Goal: Information Seeking & Learning: Learn about a topic

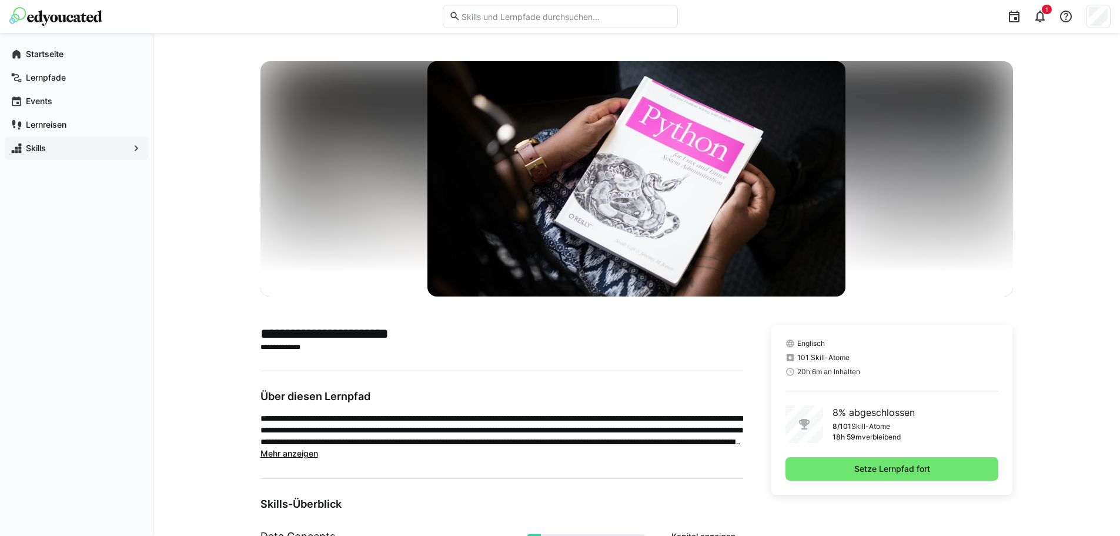
click at [0, 0] on app-navigation-label "Skills" at bounding box center [0, 0] width 0 height 0
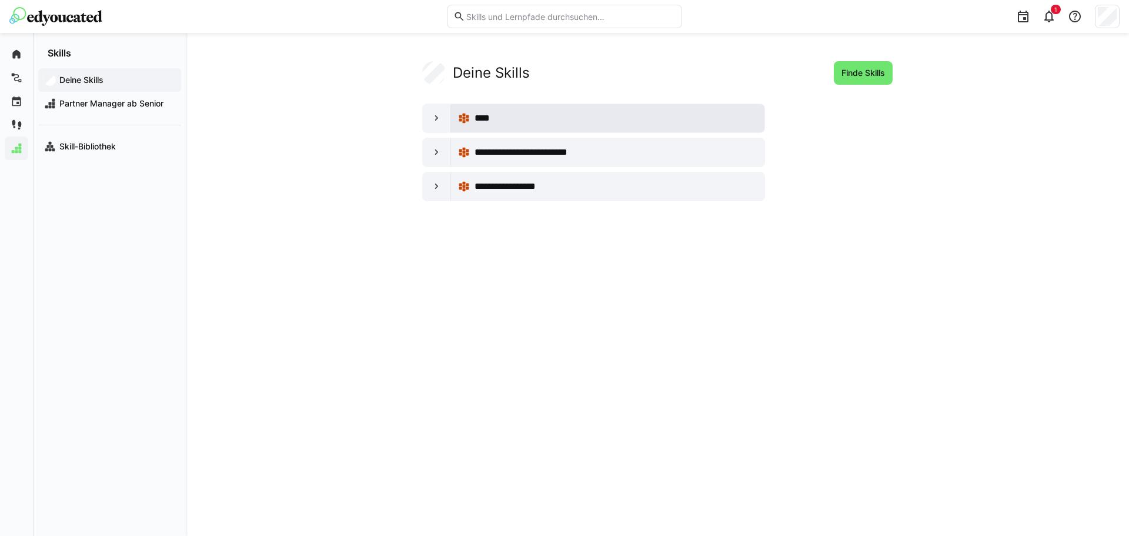
click at [495, 114] on span "****" at bounding box center [486, 118] width 22 height 14
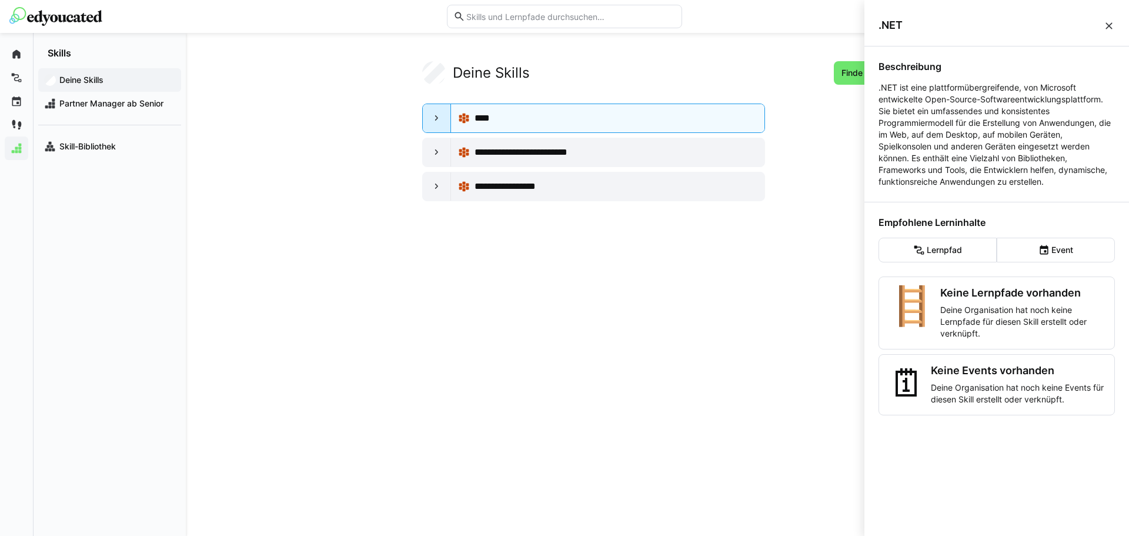
click at [436, 116] on eds-icon at bounding box center [437, 118] width 12 height 12
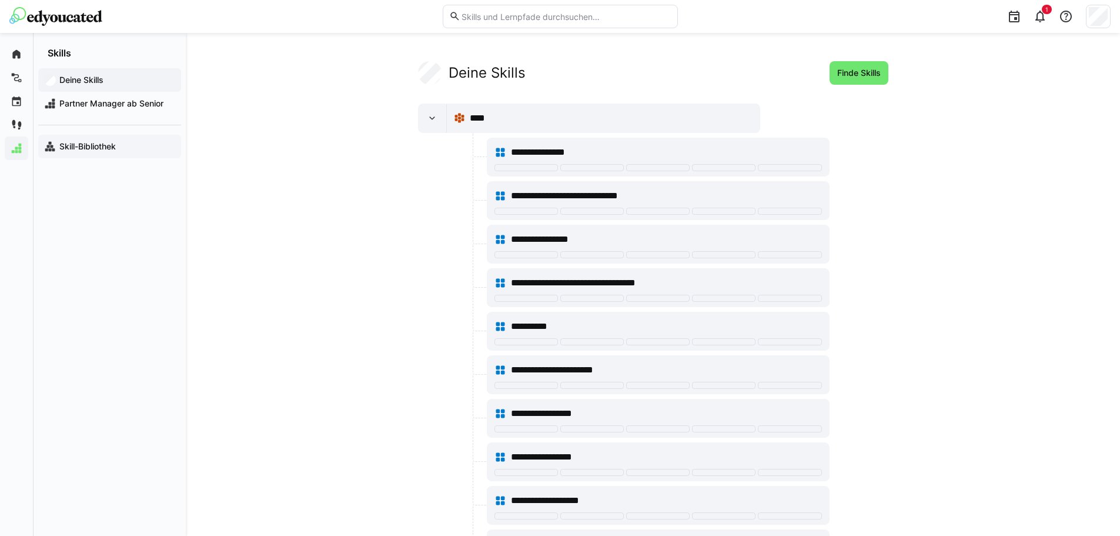
click at [85, 153] on div "Skill-Bibliothek" at bounding box center [109, 147] width 143 height 24
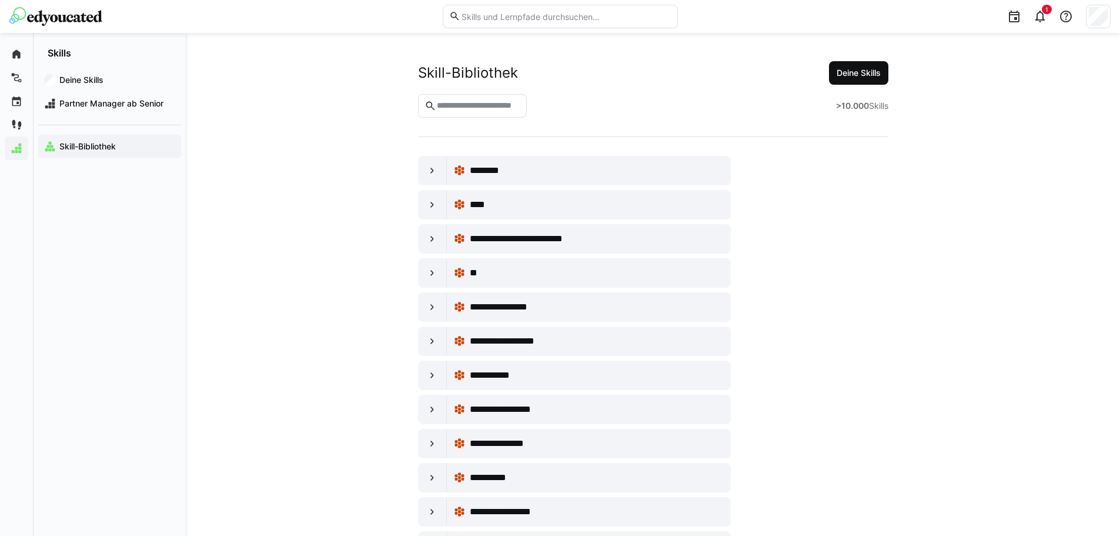
click at [862, 69] on span "Deine Skills" at bounding box center [859, 73] width 48 height 12
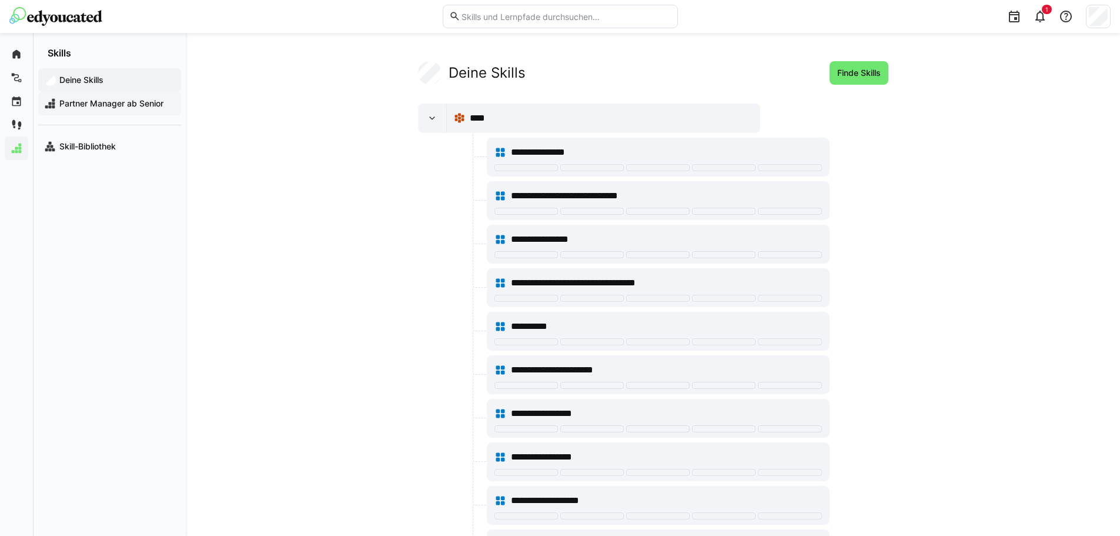
click at [96, 106] on span "Partner Manager ab Senior" at bounding box center [117, 104] width 118 height 12
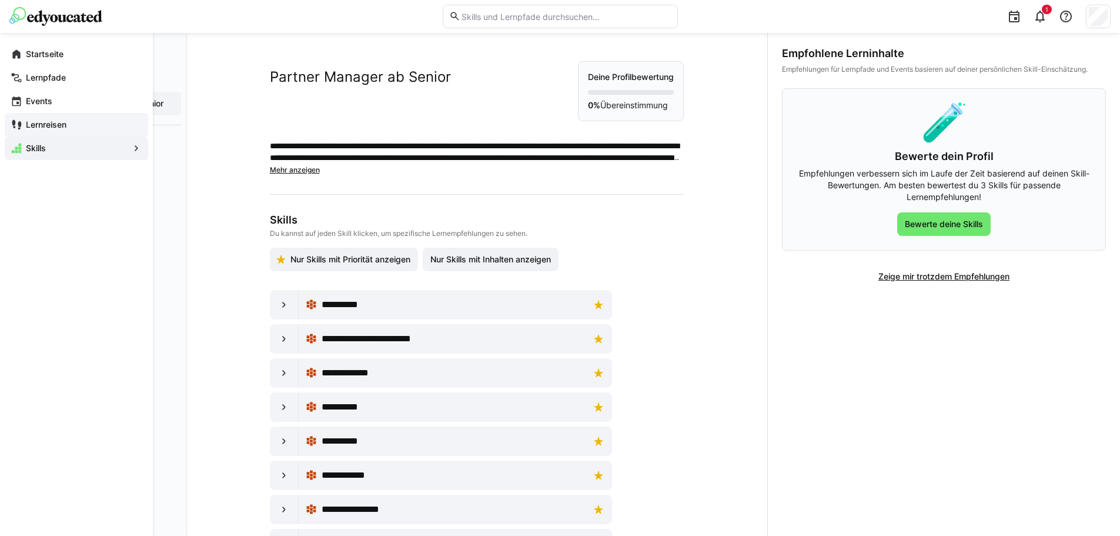
click at [0, 0] on app-navigation-label "Lernreisen" at bounding box center [0, 0] width 0 height 0
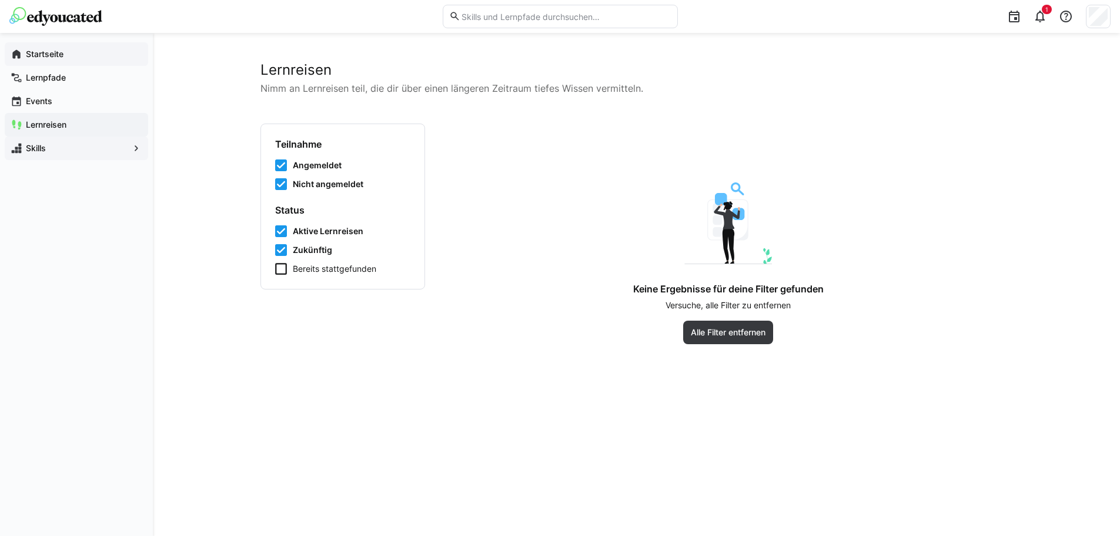
click at [0, 0] on app-navigation-label "Startseite" at bounding box center [0, 0] width 0 height 0
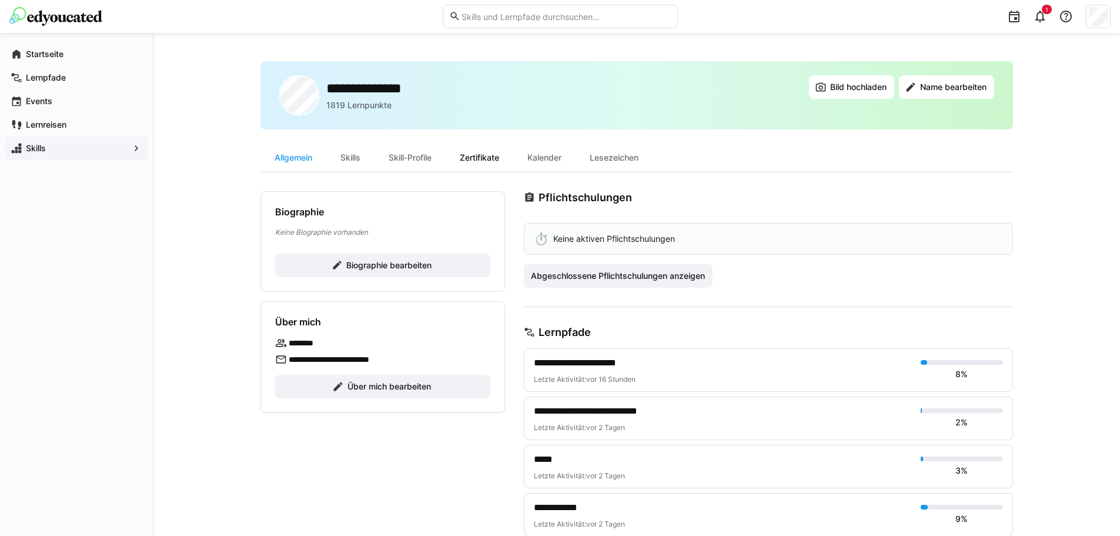
click at [491, 153] on div "Zertifikate" at bounding box center [480, 157] width 68 height 28
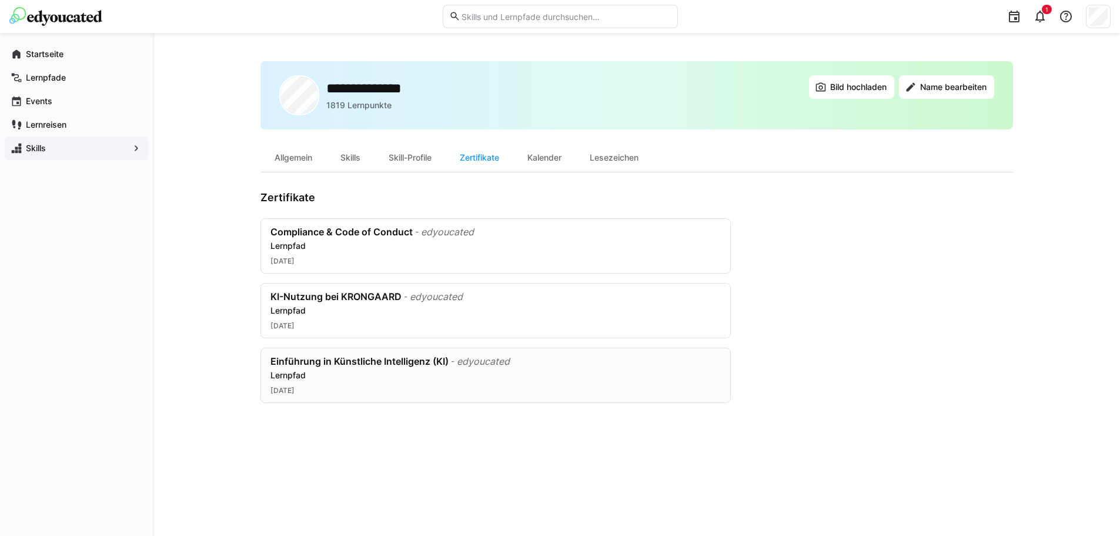
click at [318, 363] on div "Einführung in Künstliche Intelligenz (KI)" at bounding box center [360, 361] width 178 height 12
click at [410, 165] on div "Skill-Profile" at bounding box center [410, 157] width 71 height 28
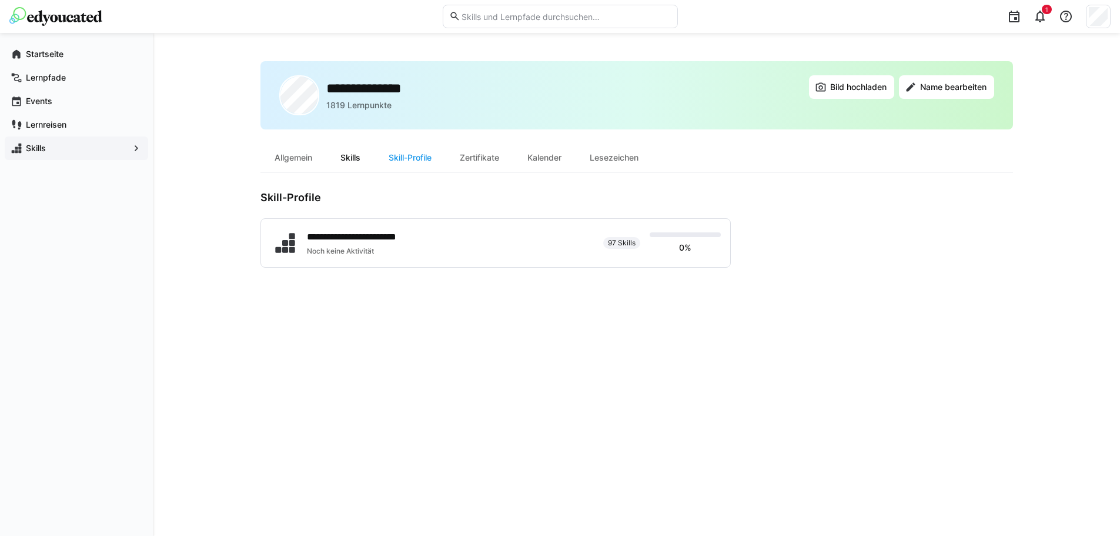
click at [355, 161] on div "Skills" at bounding box center [350, 157] width 48 height 28
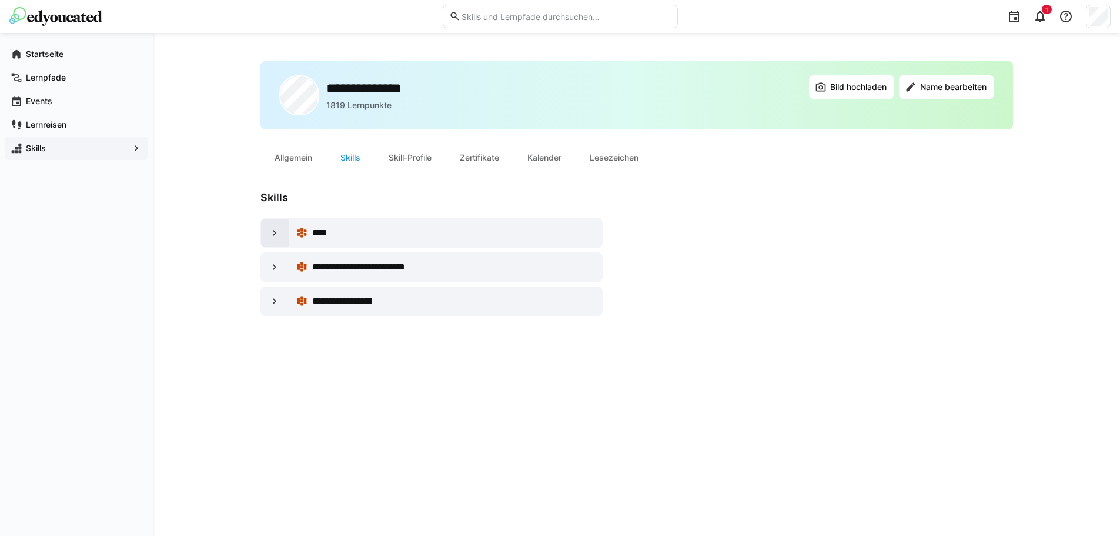
click at [276, 236] on eds-icon at bounding box center [275, 233] width 12 height 12
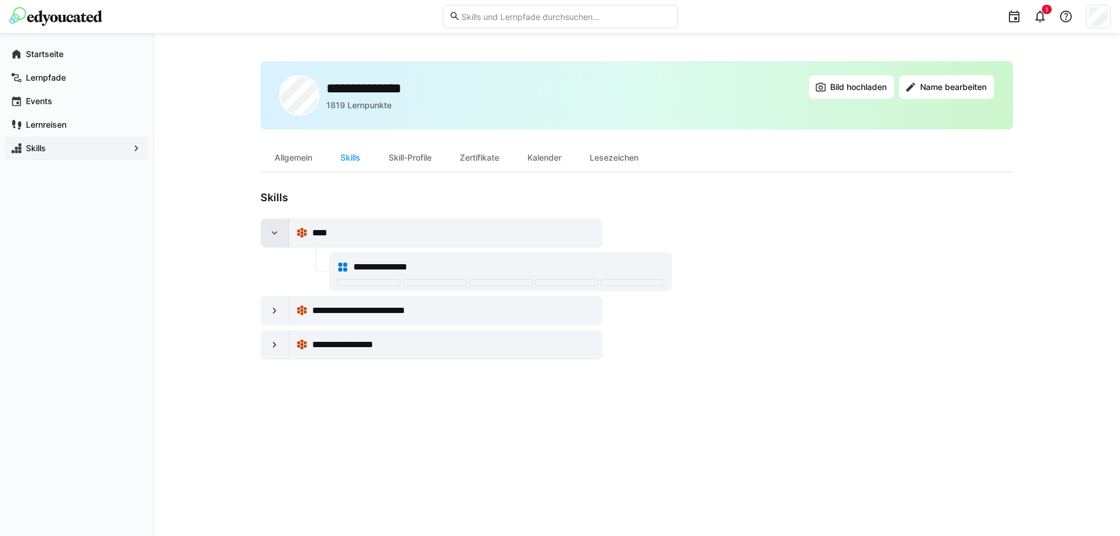
click at [271, 233] on eds-icon at bounding box center [275, 233] width 12 height 12
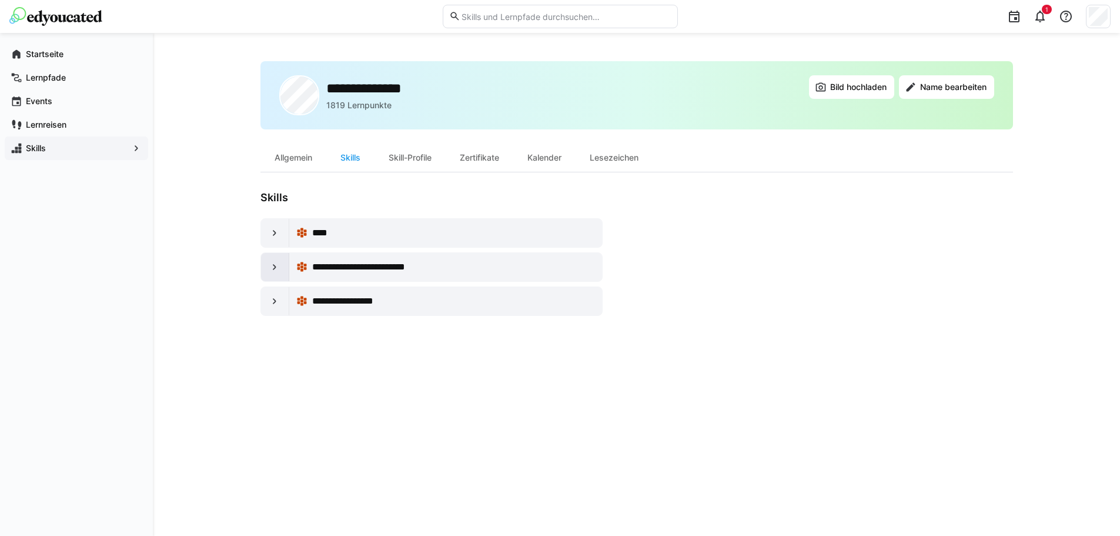
click at [271, 265] on eds-icon at bounding box center [275, 267] width 12 height 12
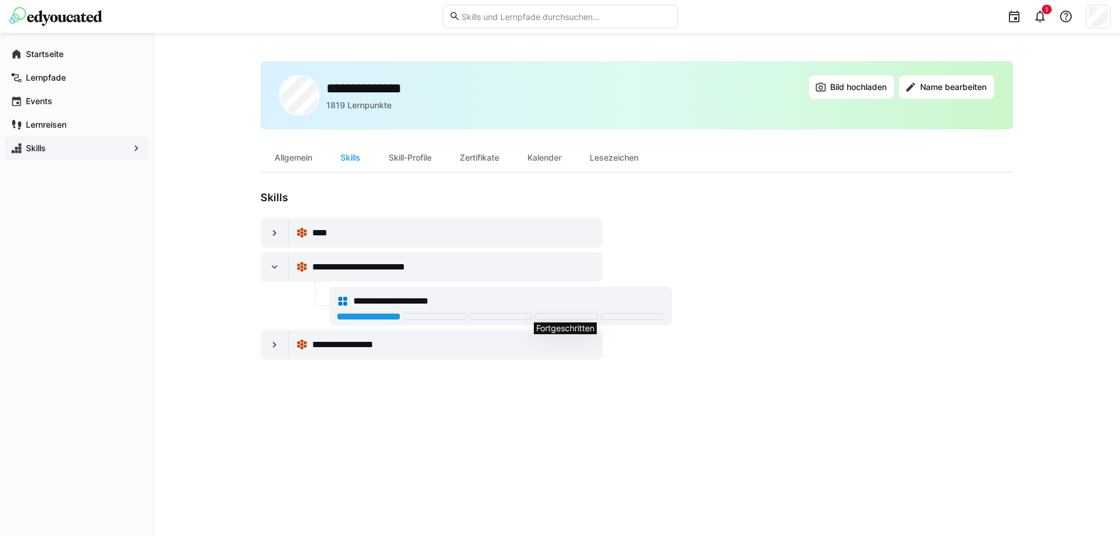
click at [555, 318] on div at bounding box center [567, 316] width 64 height 7
click at [378, 316] on div at bounding box center [369, 316] width 64 height 7
click at [362, 295] on span "**********" at bounding box center [401, 301] width 97 height 14
click at [340, 298] on eds-icon at bounding box center [343, 301] width 12 height 12
click at [368, 301] on span "**********" at bounding box center [401, 301] width 97 height 14
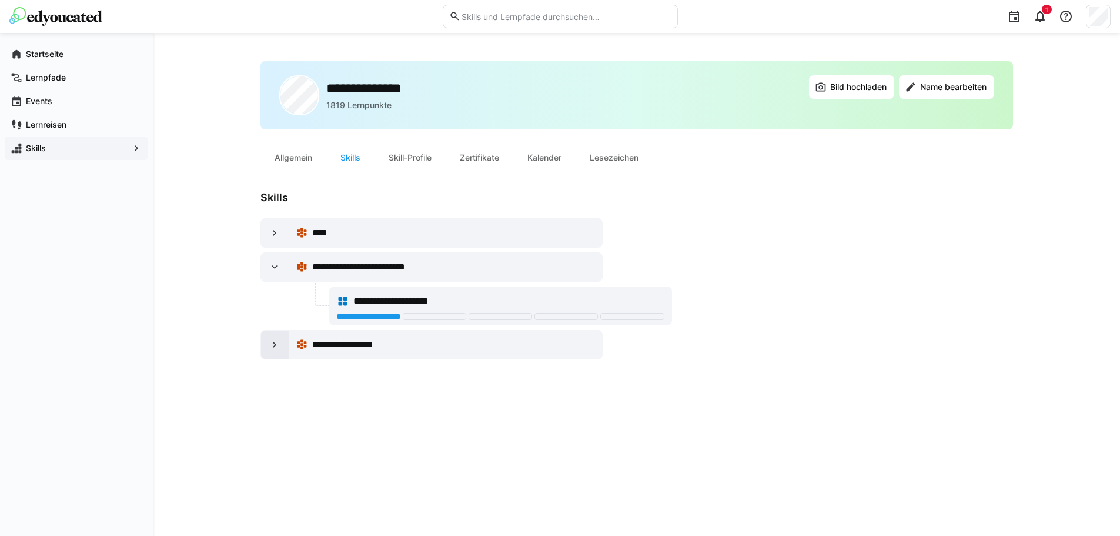
click at [279, 346] on eds-icon at bounding box center [275, 345] width 12 height 12
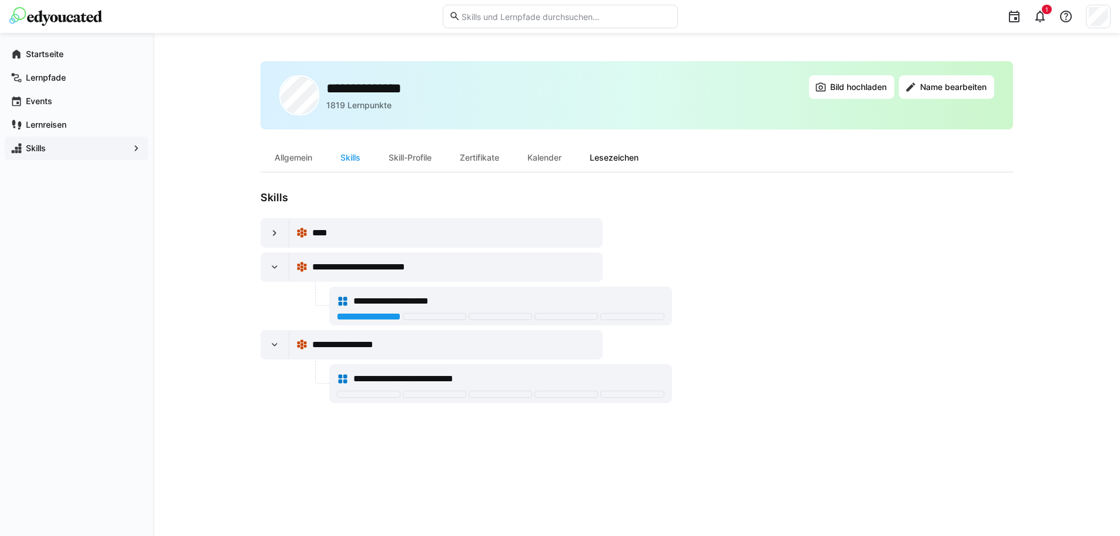
click at [597, 153] on div "Lesezeichen" at bounding box center [614, 157] width 77 height 28
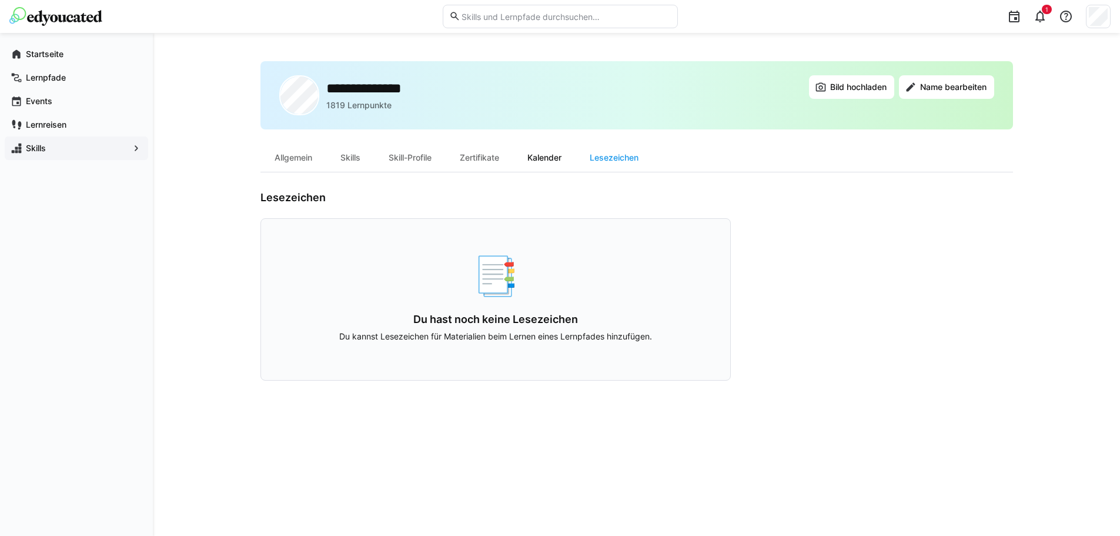
click at [542, 157] on div "Kalender" at bounding box center [544, 157] width 62 height 28
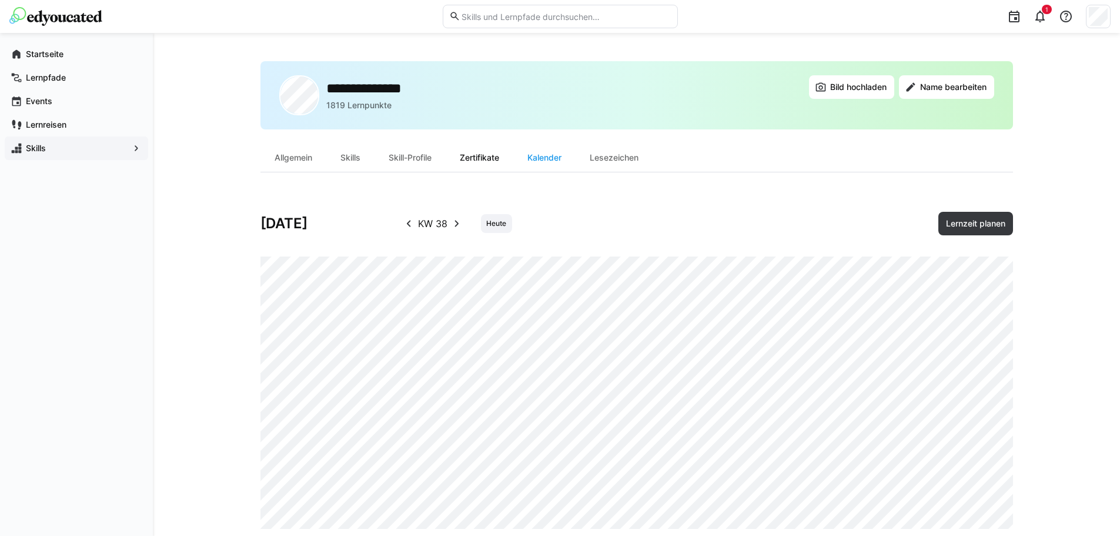
click at [490, 162] on div "Zertifikate" at bounding box center [480, 157] width 68 height 28
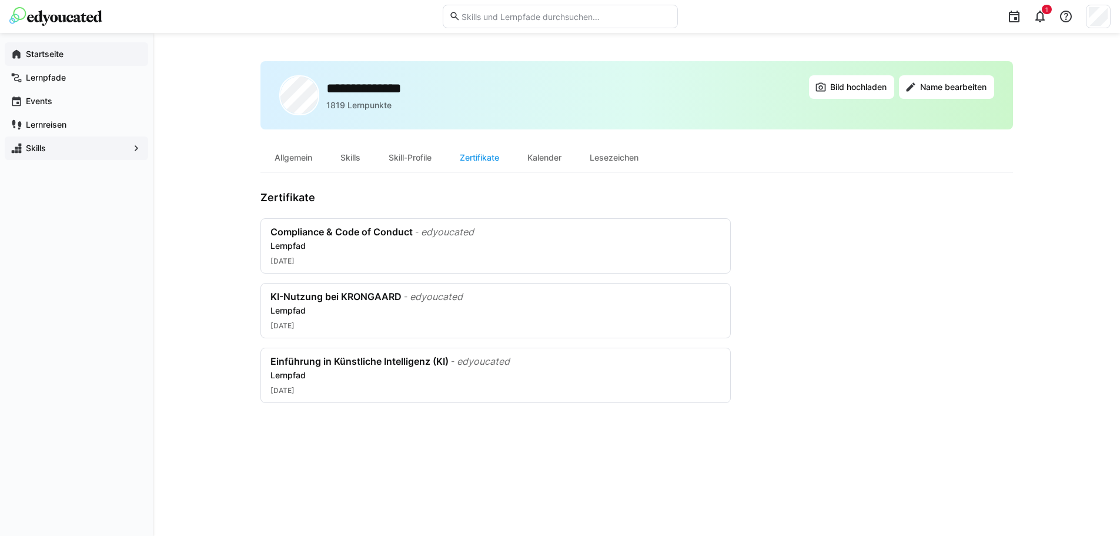
click at [48, 45] on div "Startseite" at bounding box center [76, 54] width 143 height 24
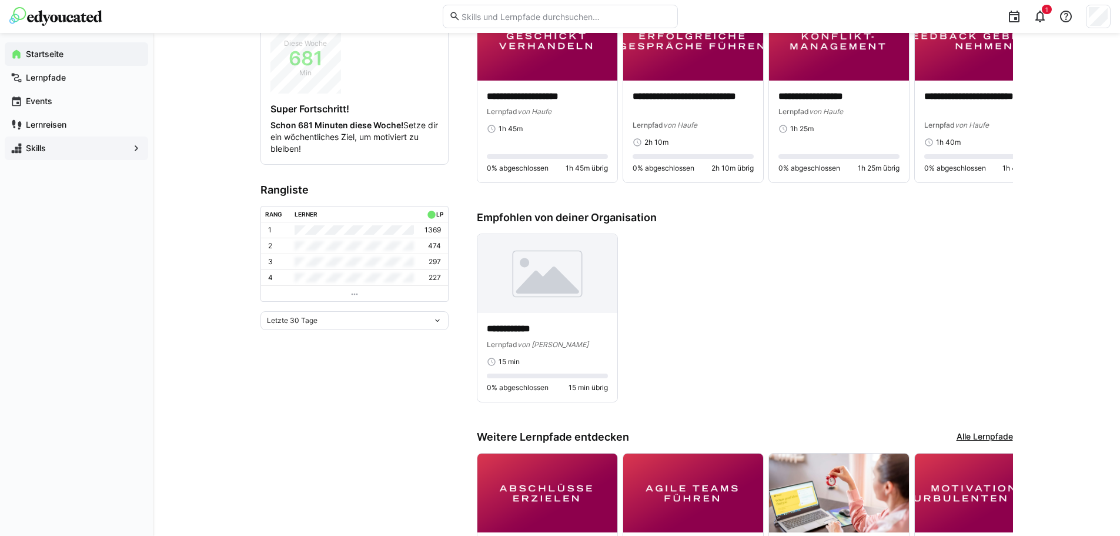
scroll to position [448, 0]
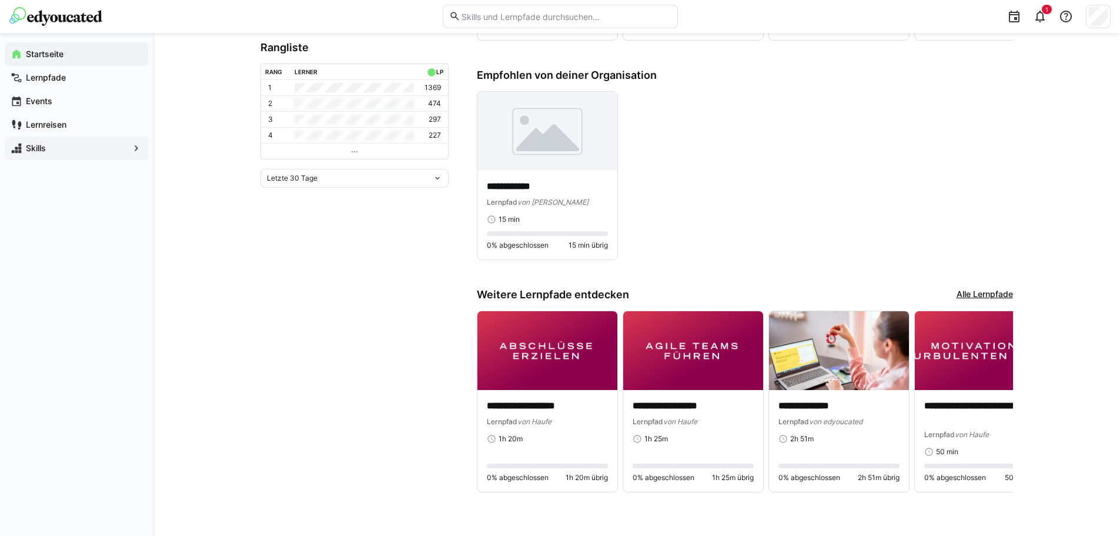
click at [977, 292] on link "Alle Lernpfade" at bounding box center [985, 294] width 56 height 13
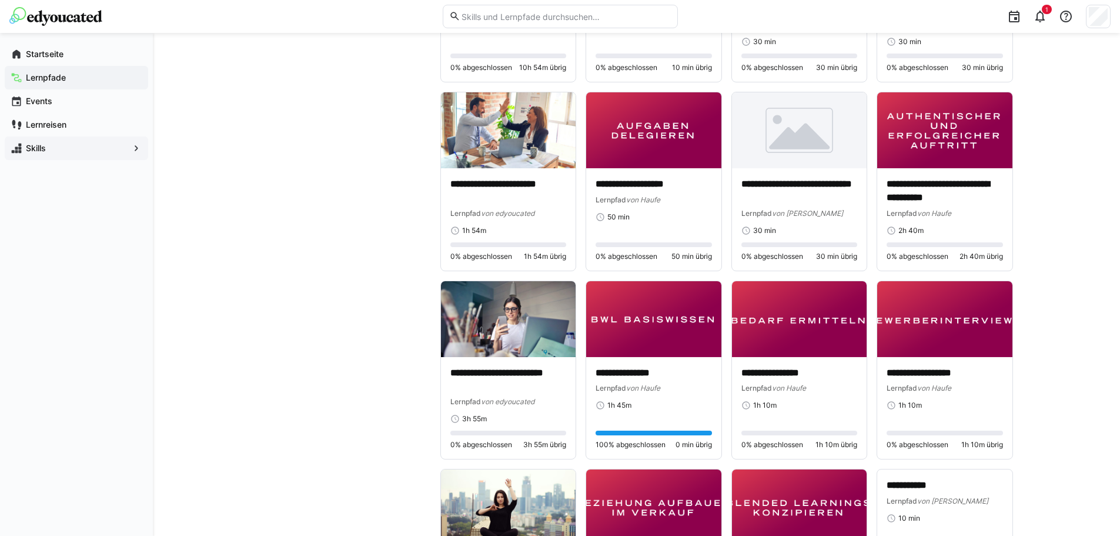
scroll to position [1000, 0]
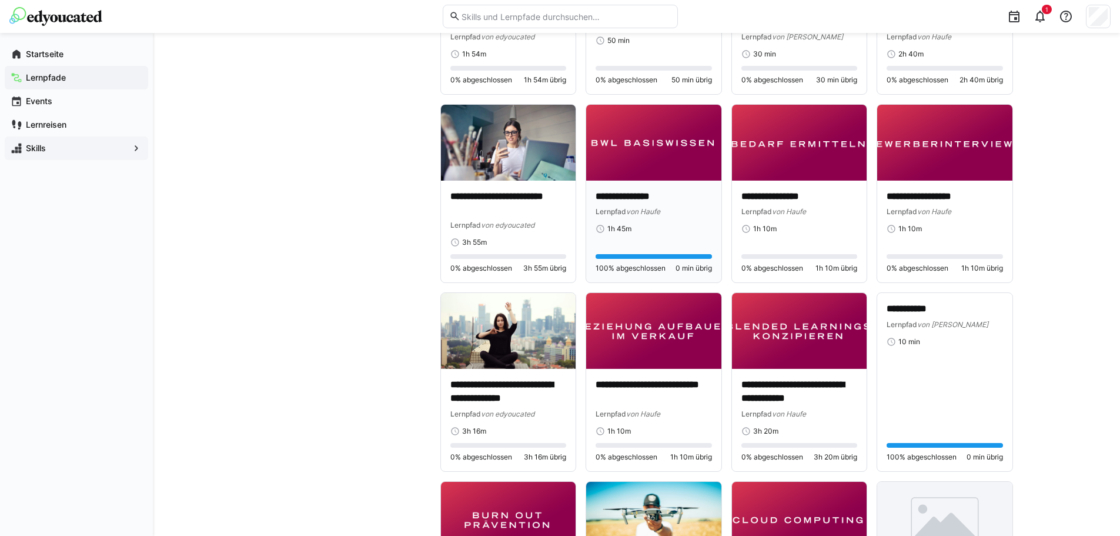
click at [628, 192] on p "**********" at bounding box center [654, 197] width 116 height 14
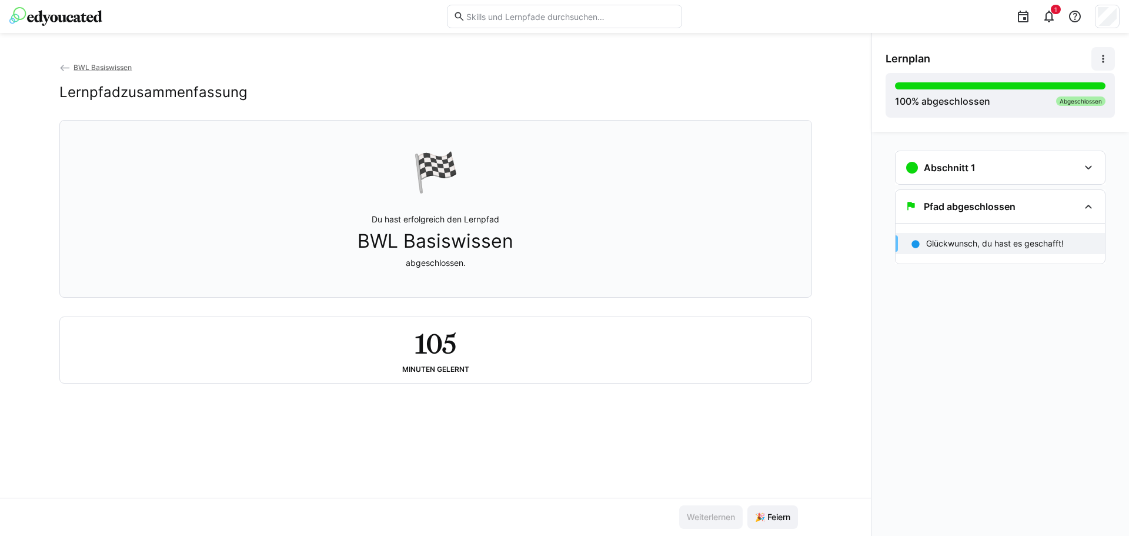
click at [1107, 59] on eds-icon at bounding box center [1103, 59] width 12 height 12
click at [1083, 86] on div "Details ansehen" at bounding box center [1062, 90] width 85 height 12
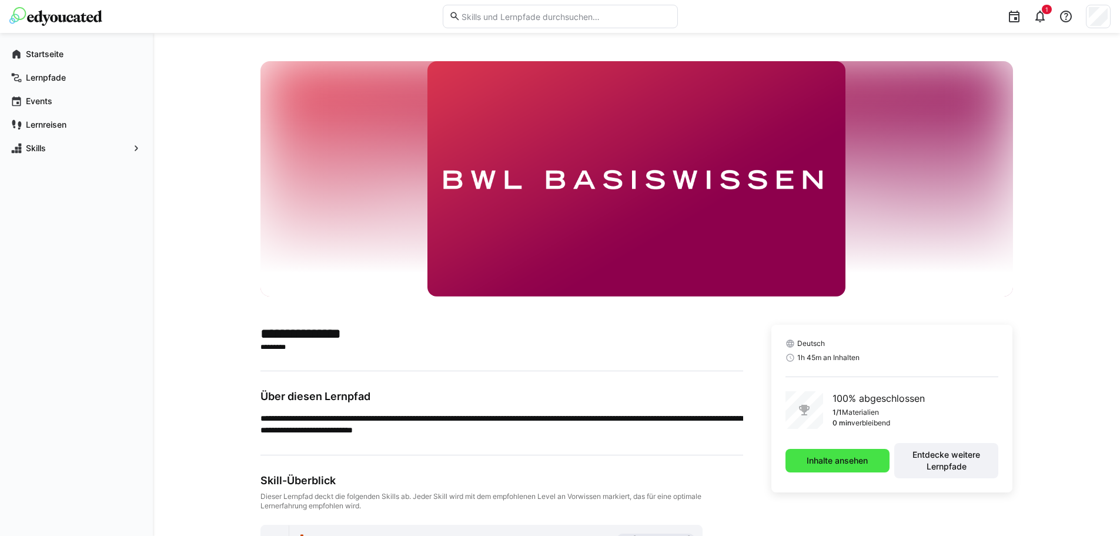
click at [851, 465] on span "Inhalte ansehen" at bounding box center [837, 461] width 65 height 12
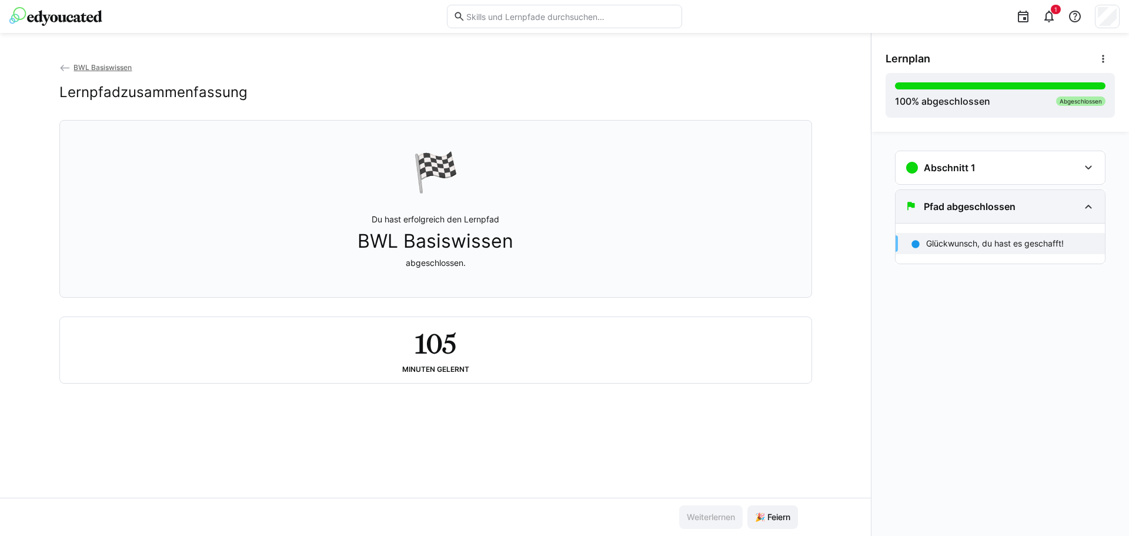
click at [1089, 206] on eds-icon at bounding box center [1088, 206] width 14 height 14
click at [1093, 172] on eds-icon at bounding box center [1088, 168] width 14 height 14
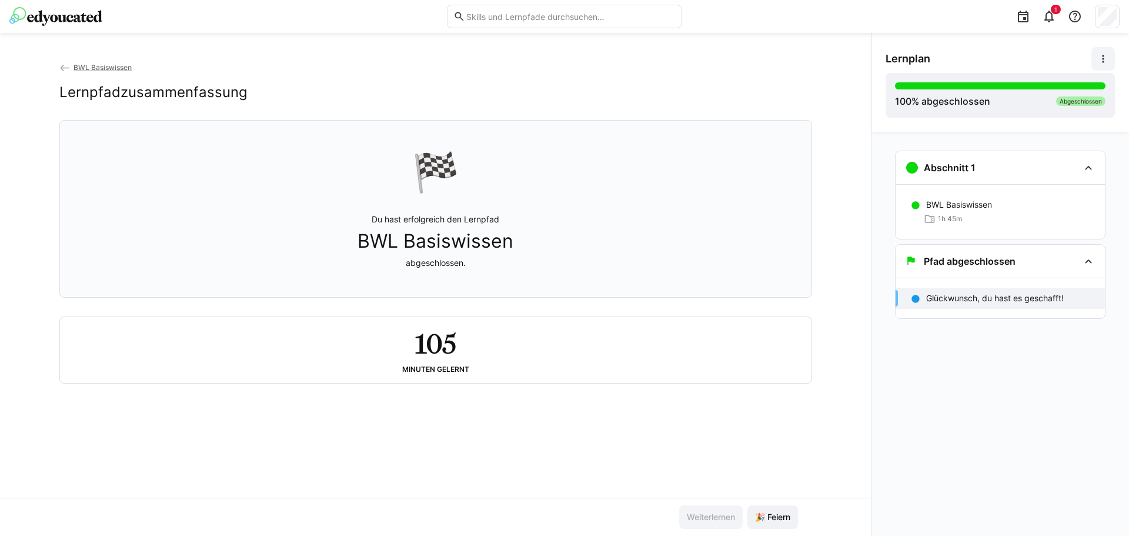
click at [1103, 62] on eds-icon at bounding box center [1103, 59] width 12 height 12
click at [1065, 96] on span "Details ansehen" at bounding box center [1063, 90] width 104 height 25
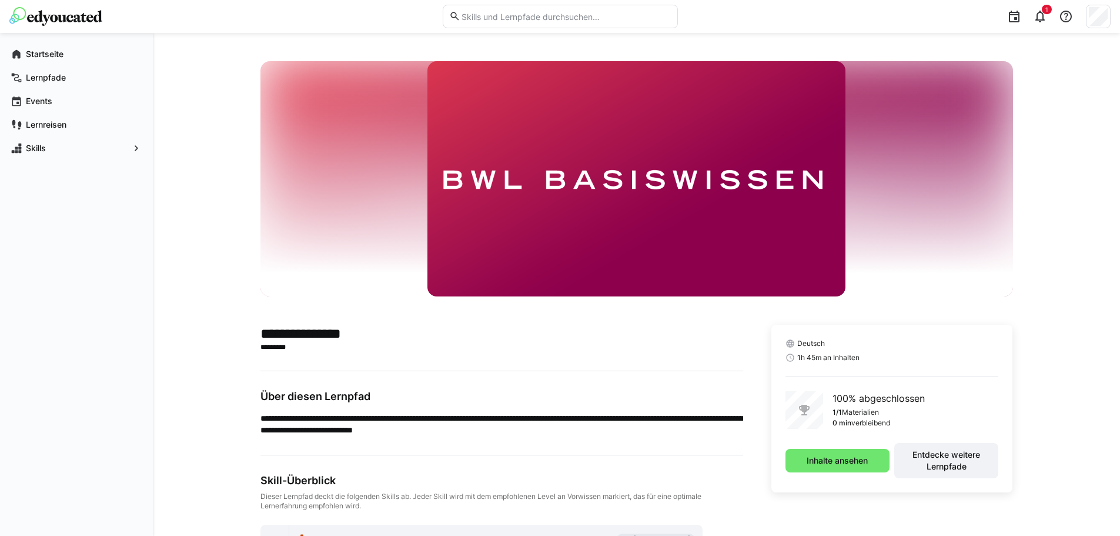
click at [698, 206] on img at bounding box center [637, 178] width 418 height 235
click at [0, 0] on app-navigation-label "Startseite" at bounding box center [0, 0] width 0 height 0
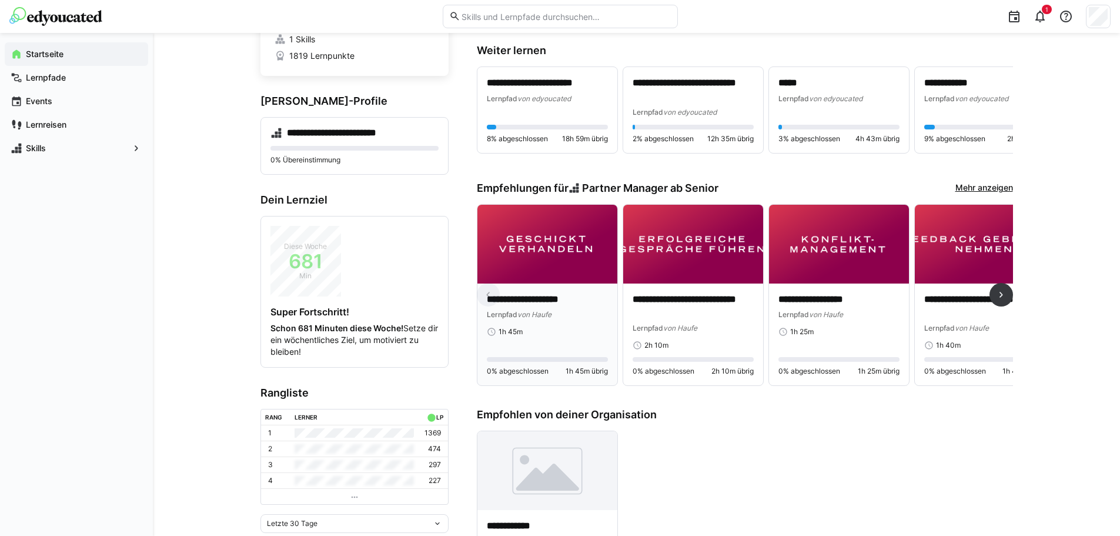
scroll to position [118, 0]
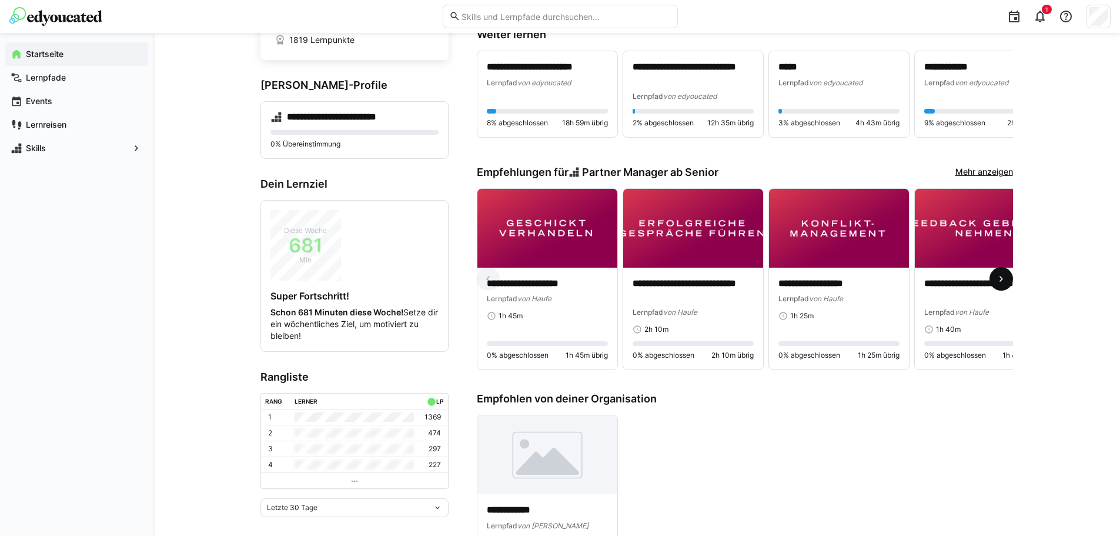
click at [996, 283] on eds-icon at bounding box center [1002, 279] width 12 height 12
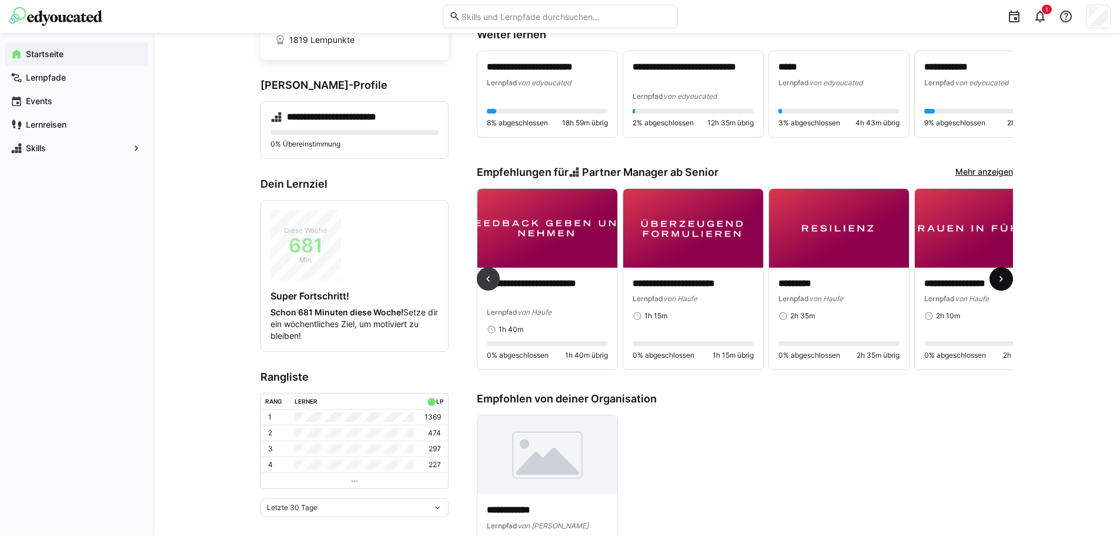
click at [996, 283] on eds-icon at bounding box center [1002, 279] width 12 height 12
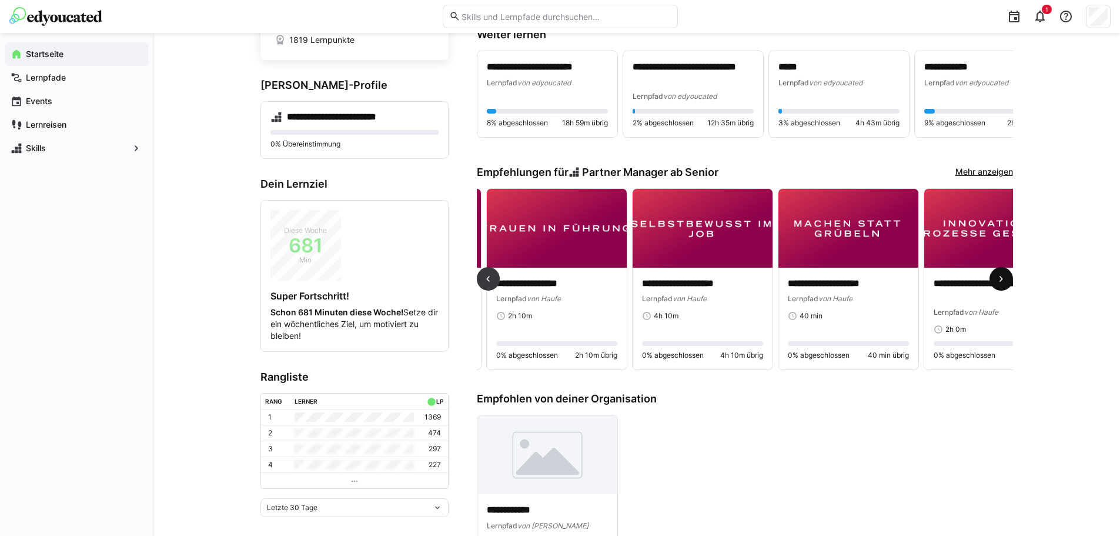
scroll to position [0, 875]
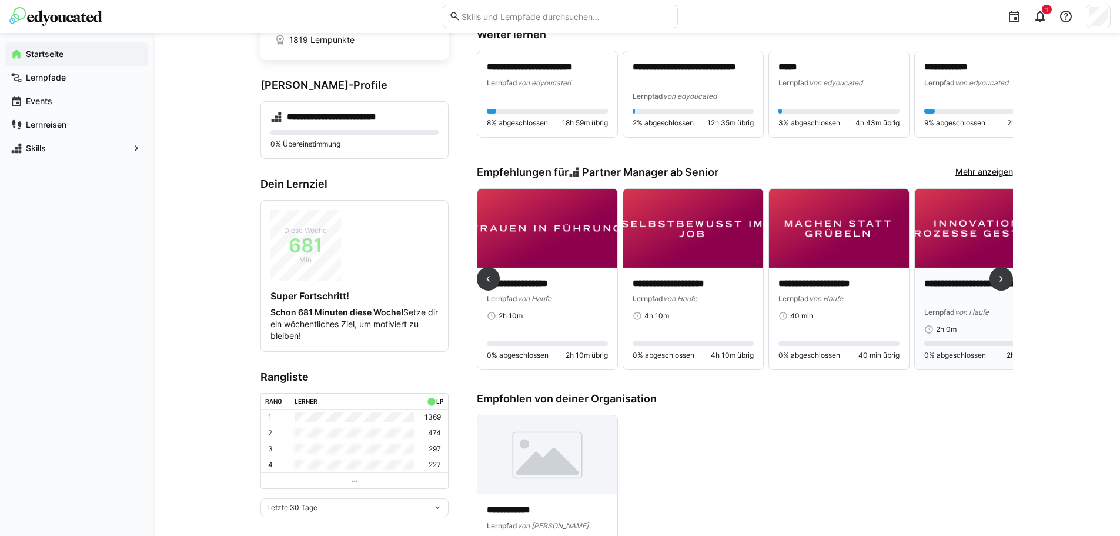
drag, startPoint x: 626, startPoint y: 286, endPoint x: 932, endPoint y: 354, distance: 313.2
click at [901, 314] on div "**********" at bounding box center [745, 284] width 536 height 192
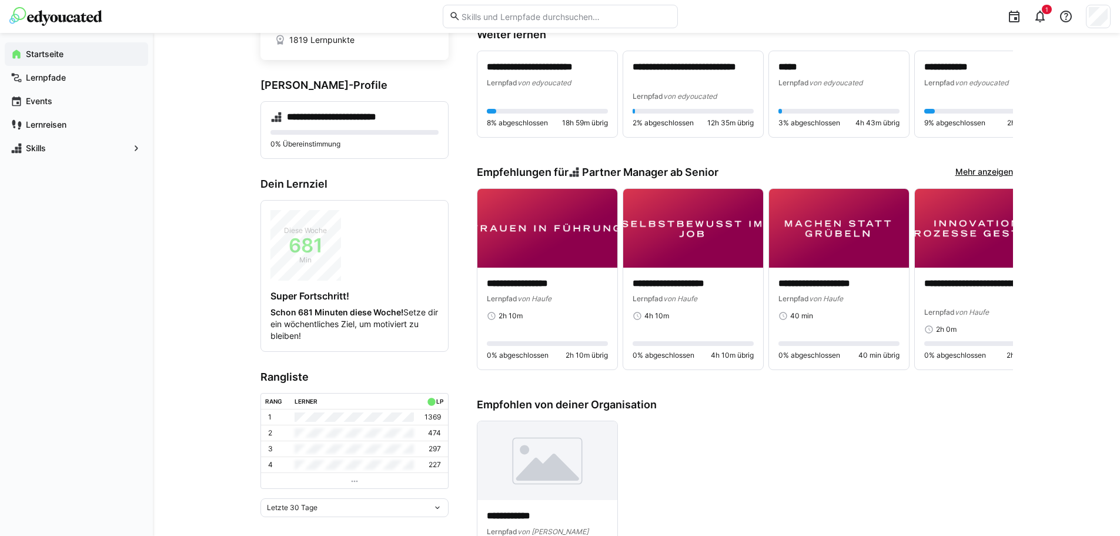
click at [846, 454] on div "**********" at bounding box center [745, 504] width 536 height 169
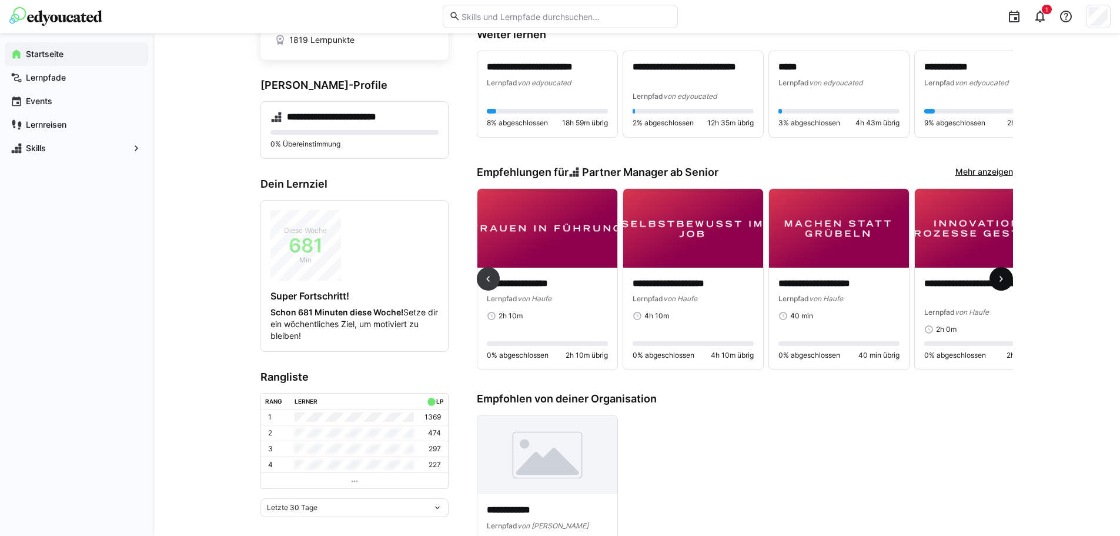
click at [994, 282] on span at bounding box center [1002, 279] width 24 height 24
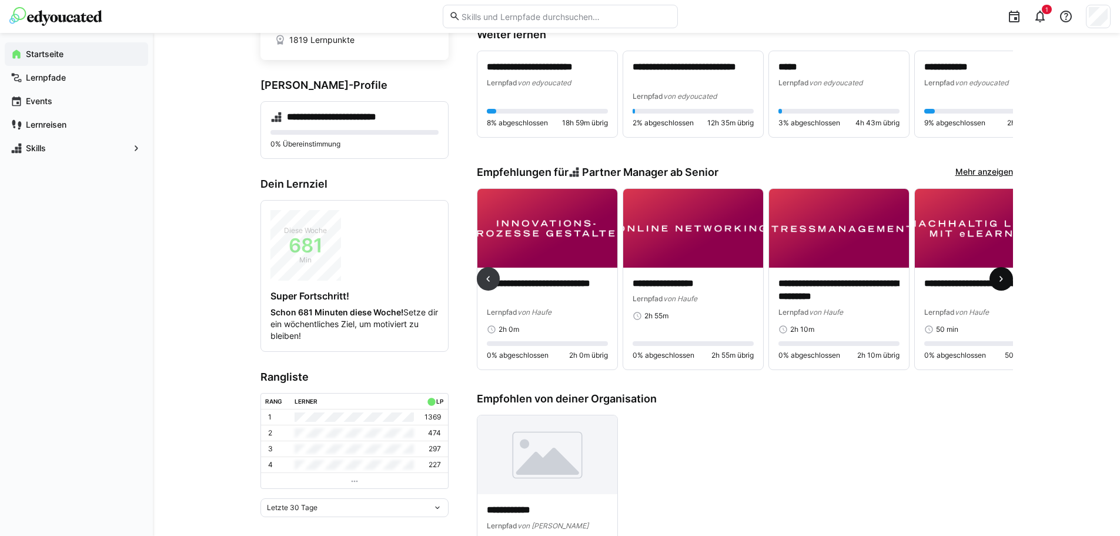
click at [994, 282] on span at bounding box center [1002, 279] width 24 height 24
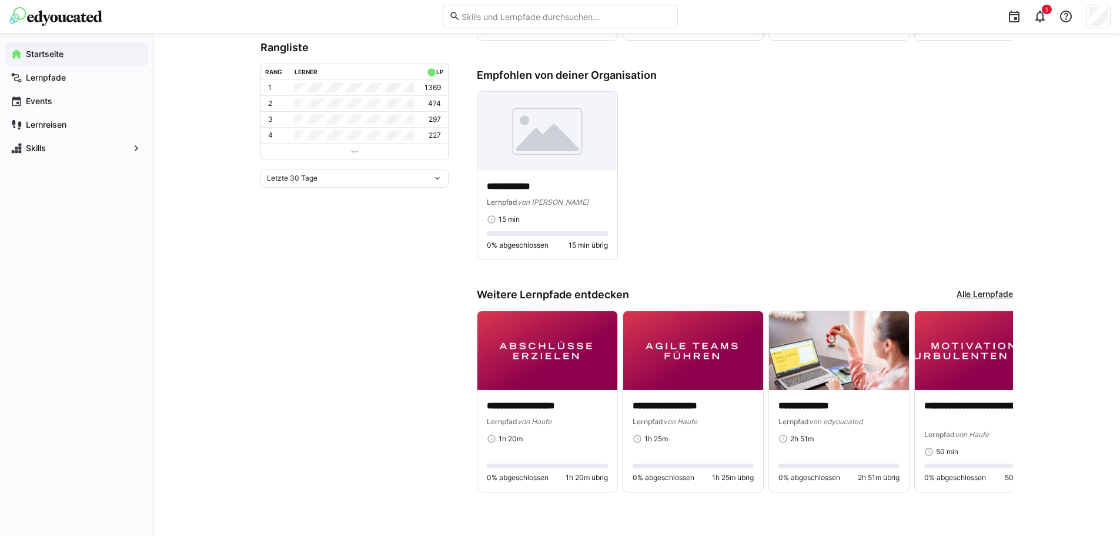
scroll to position [0, 0]
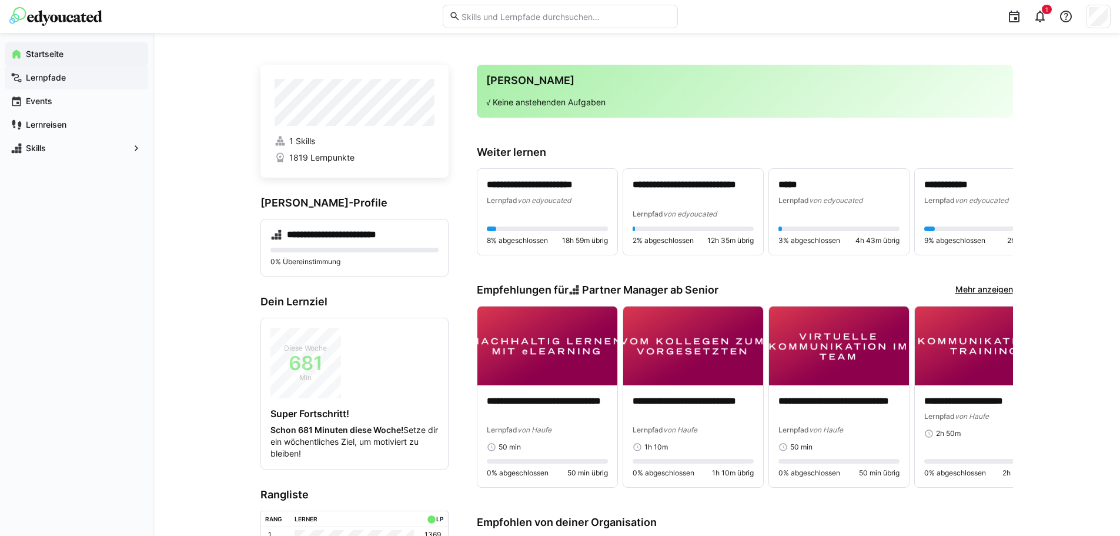
click at [0, 0] on app-navigation-label "Lernpfade" at bounding box center [0, 0] width 0 height 0
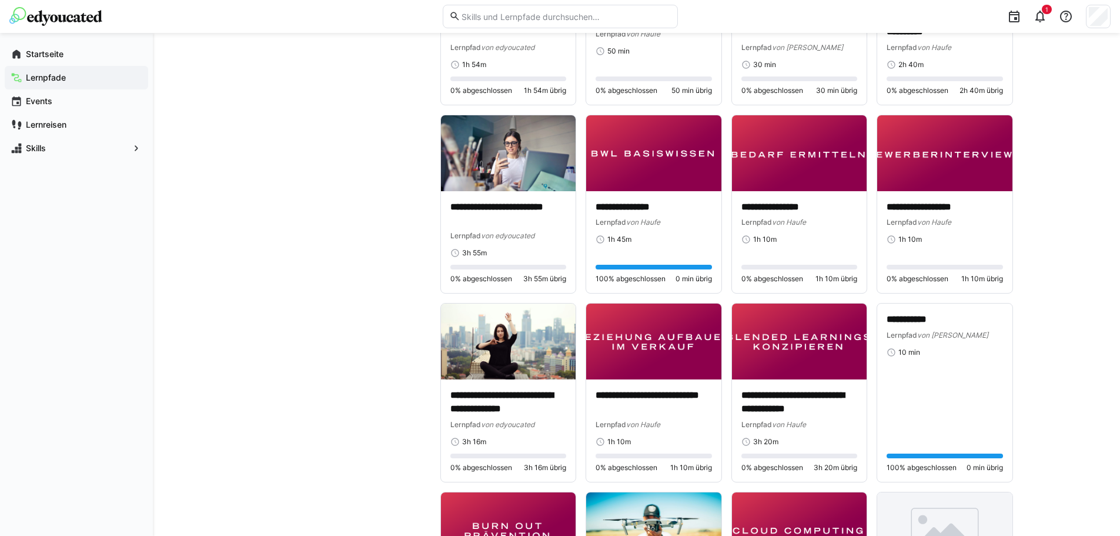
scroll to position [1235, 0]
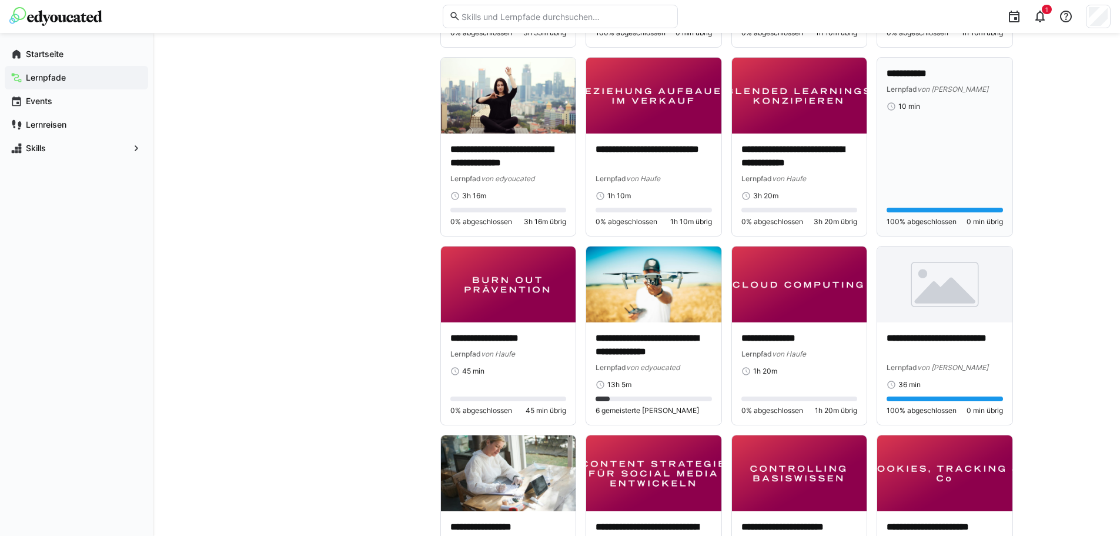
click at [957, 162] on div "**********" at bounding box center [945, 146] width 116 height 159
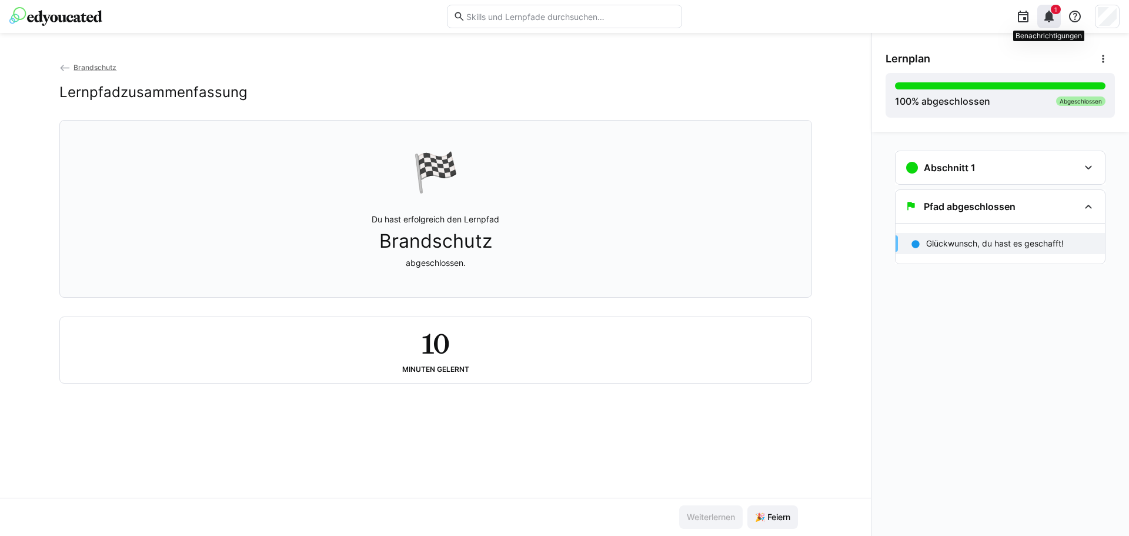
click at [1043, 17] on eds-icon at bounding box center [1049, 16] width 14 height 14
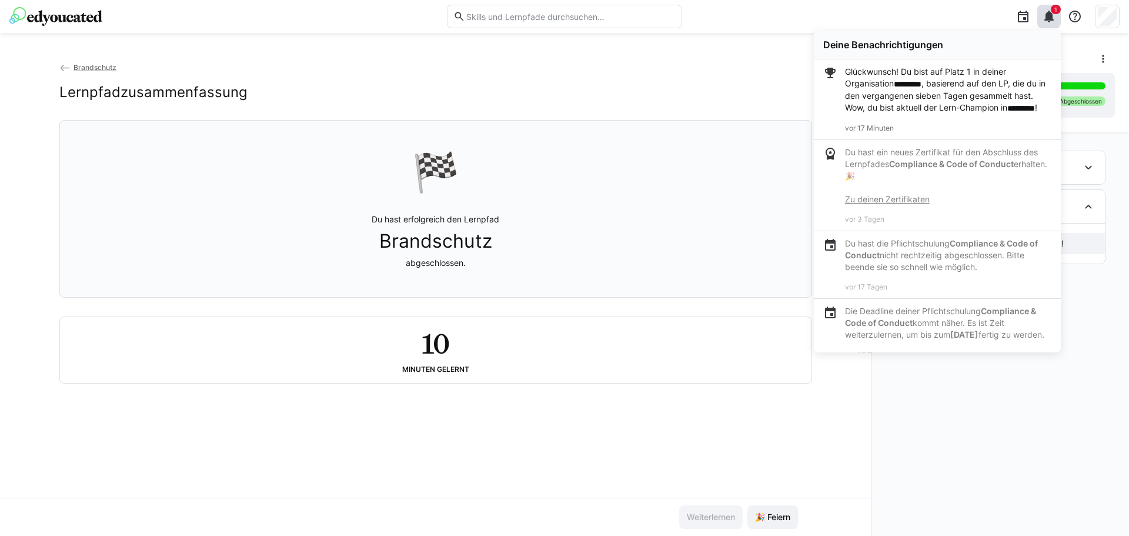
click at [900, 204] on link "Zu deinen Zertifikaten" at bounding box center [887, 199] width 85 height 10
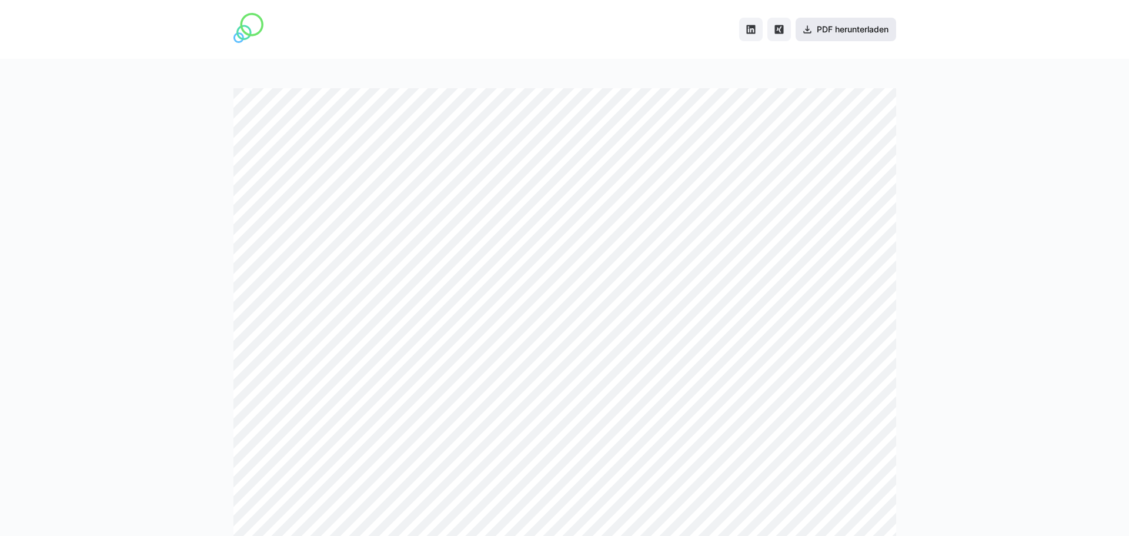
click at [833, 30] on span "PDF herunterladen" at bounding box center [852, 30] width 75 height 12
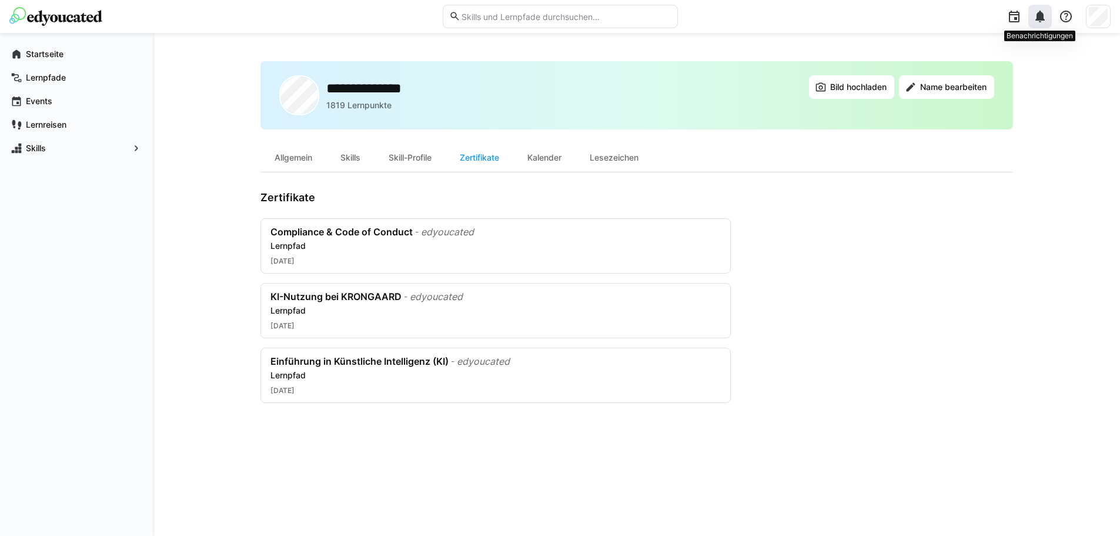
click at [1042, 19] on eds-icon at bounding box center [1040, 16] width 14 height 14
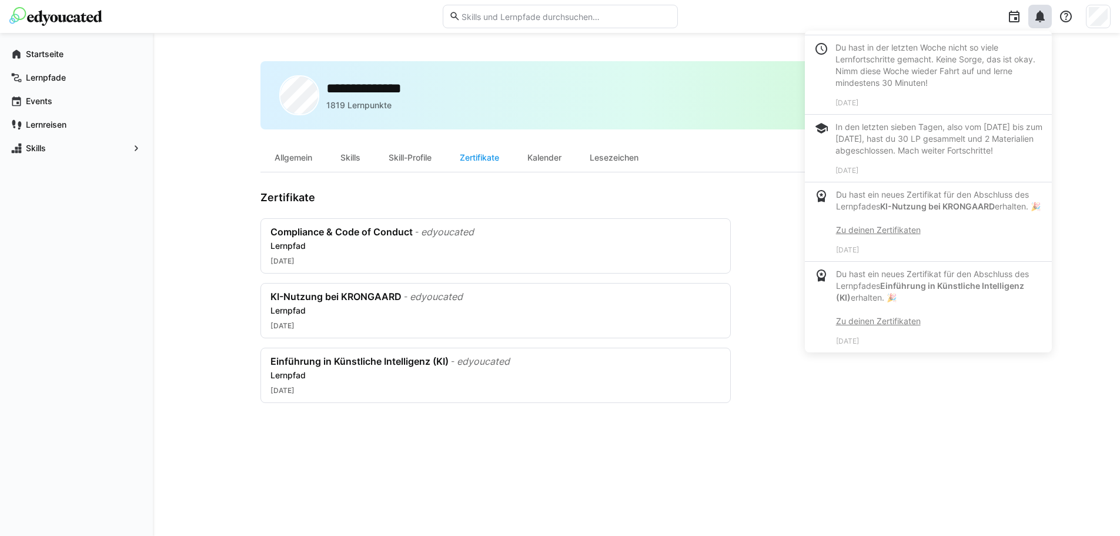
scroll to position [1012, 0]
click at [900, 403] on div "**********" at bounding box center [637, 284] width 753 height 446
